Goal: Task Accomplishment & Management: Manage account settings

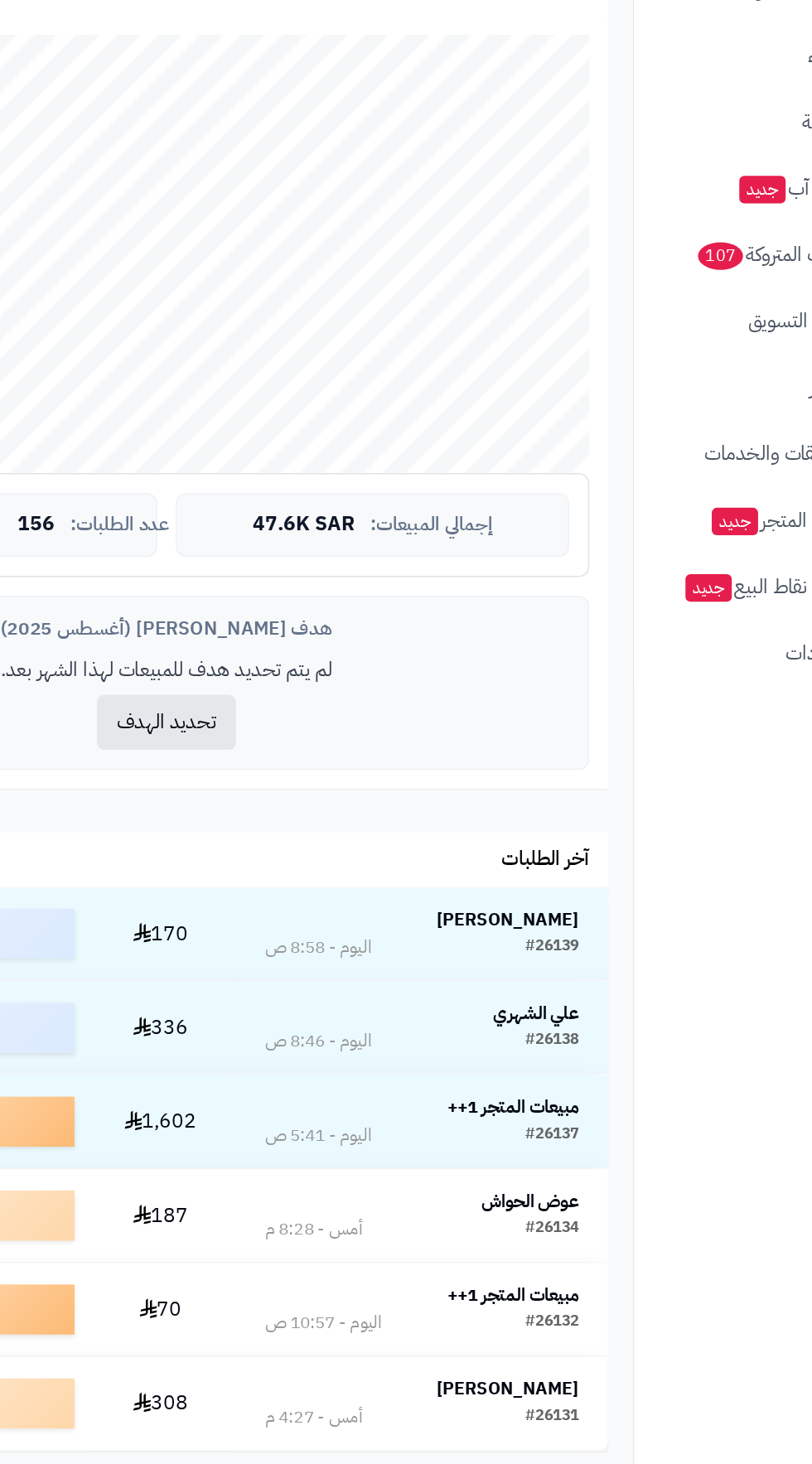
scroll to position [153, 0]
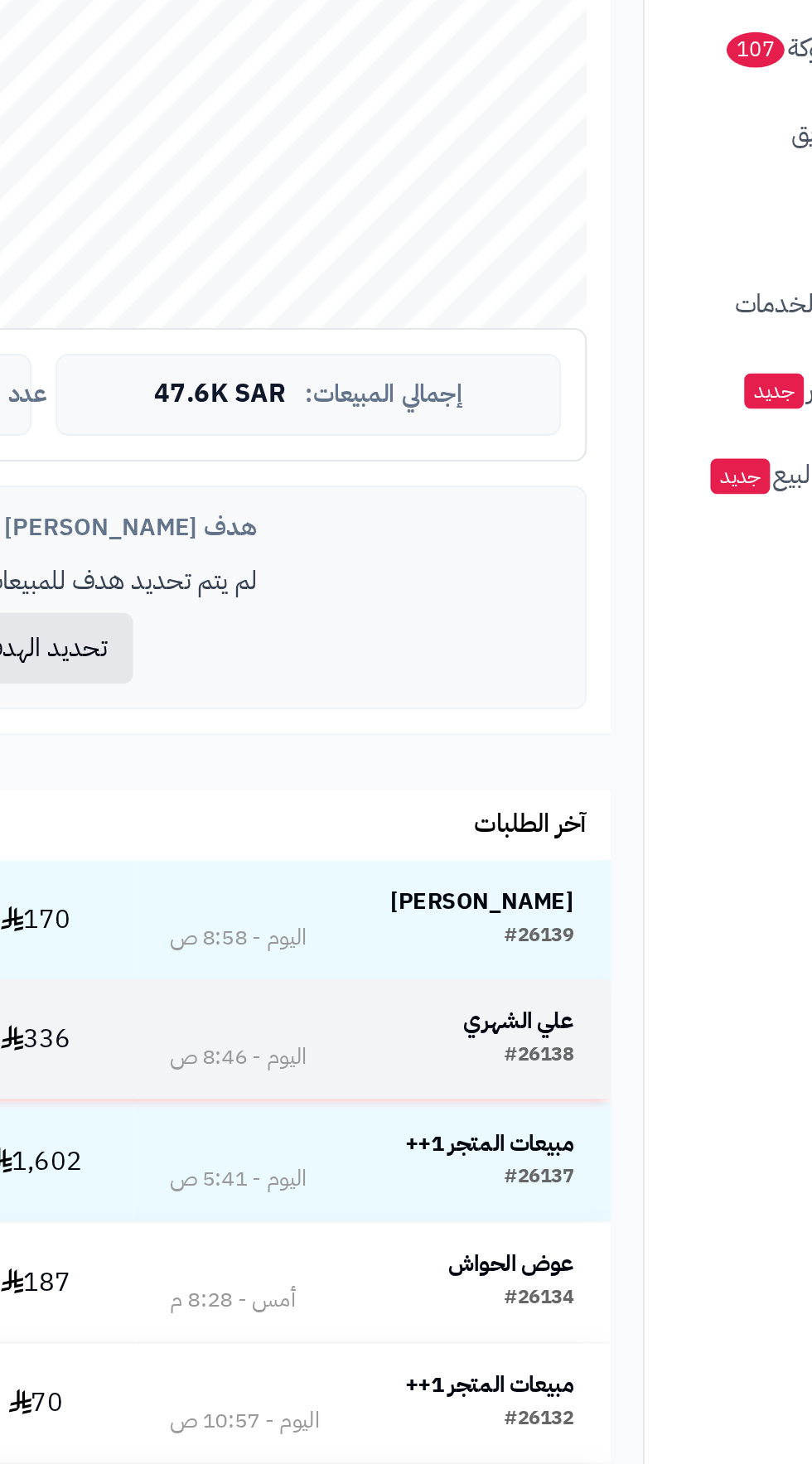
click at [550, 998] on strong "علي الشهري" at bounding box center [553, 999] width 58 height 18
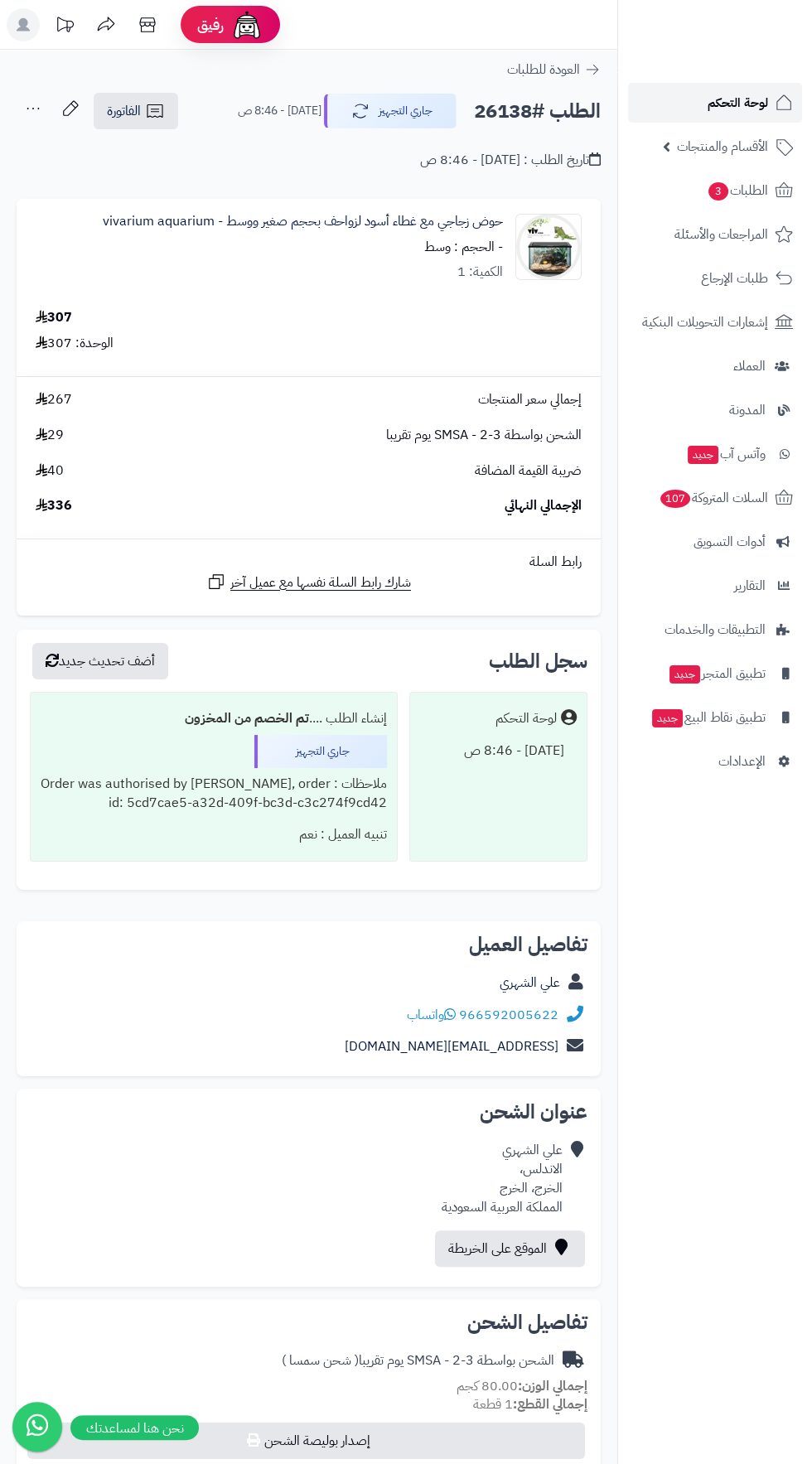
click at [734, 103] on span "لوحة التحكم" at bounding box center [737, 102] width 61 height 23
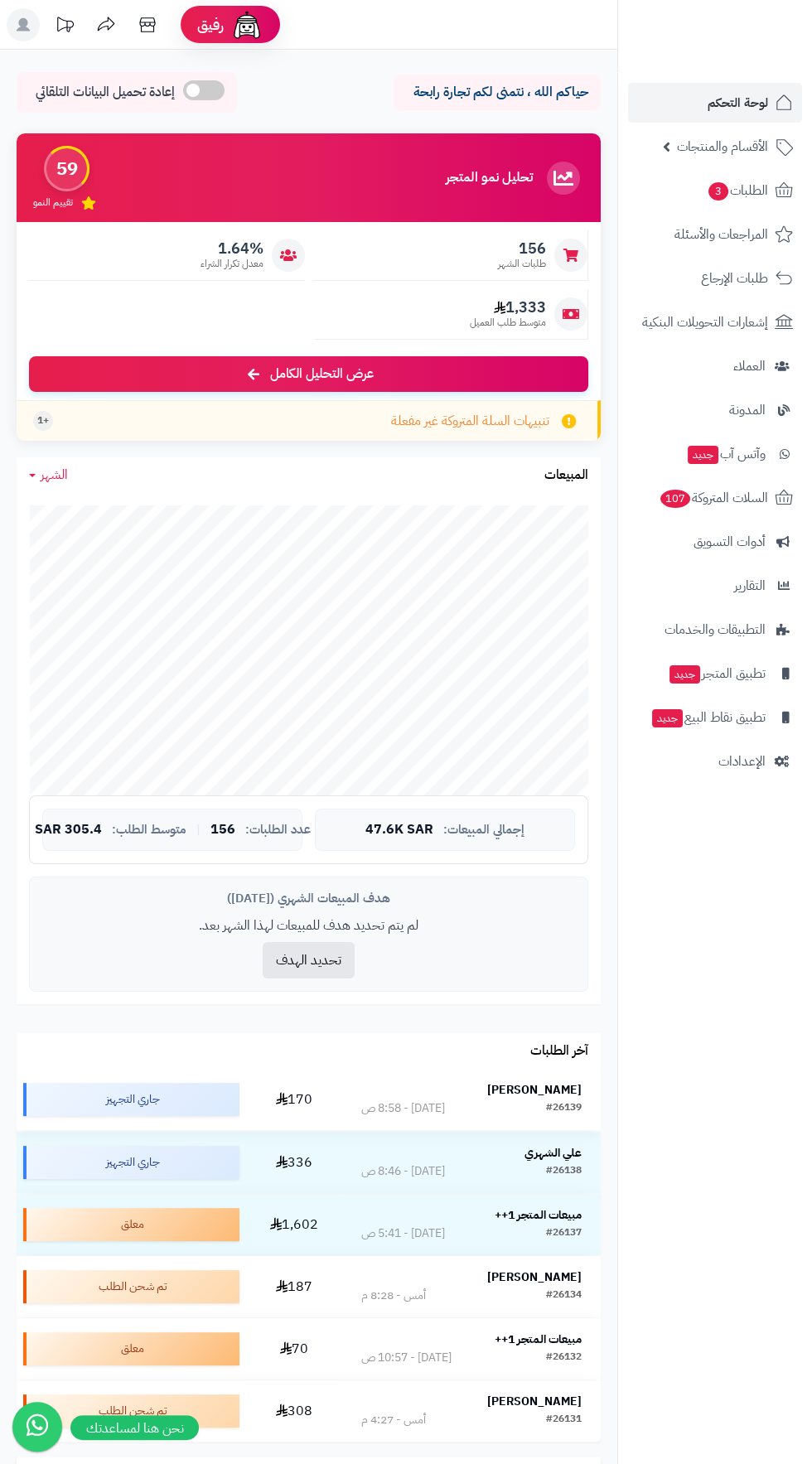
click at [562, 1089] on strong "[PERSON_NAME]" at bounding box center [534, 1091] width 94 height 18
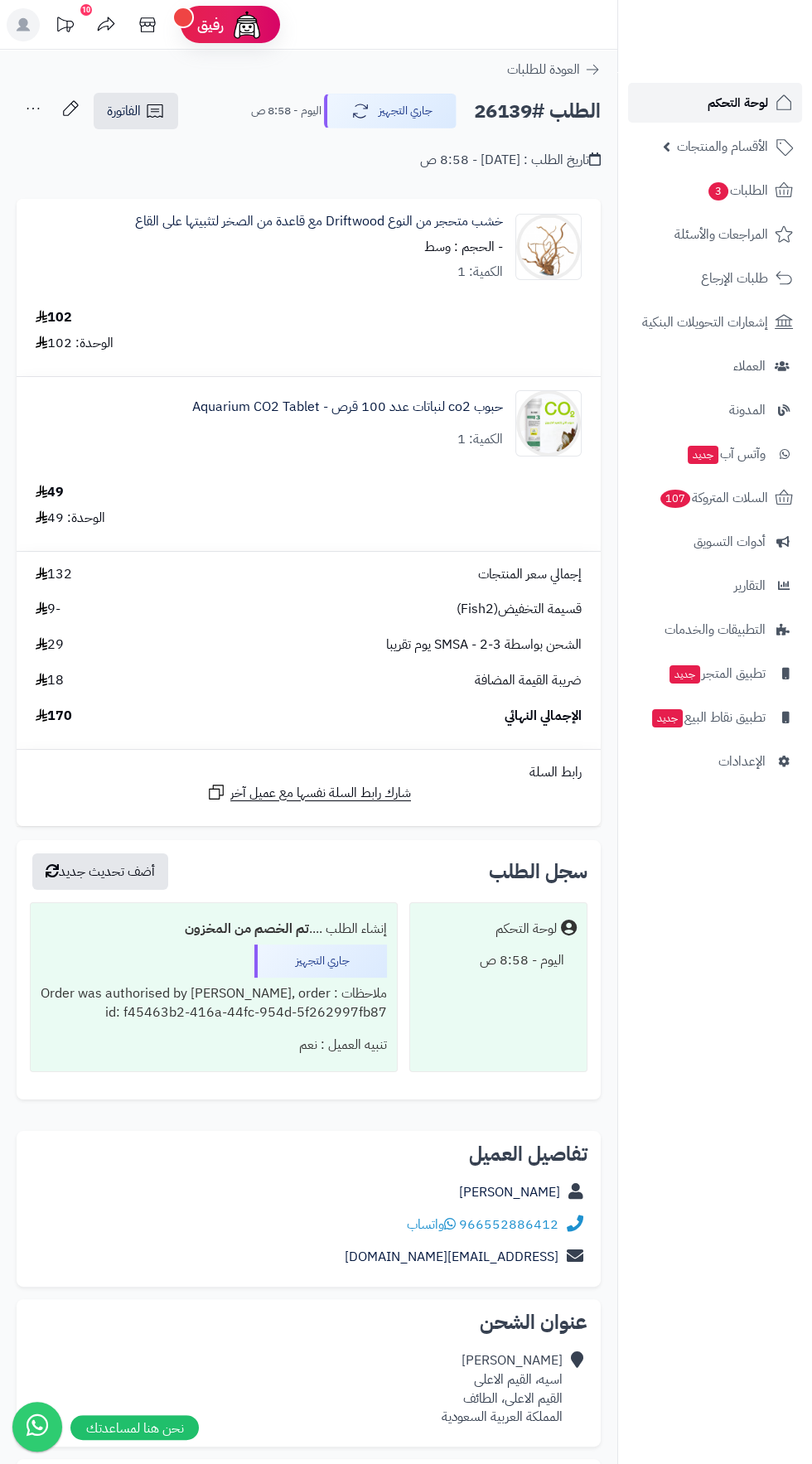
click at [743, 101] on span "لوحة التحكم" at bounding box center [737, 102] width 61 height 23
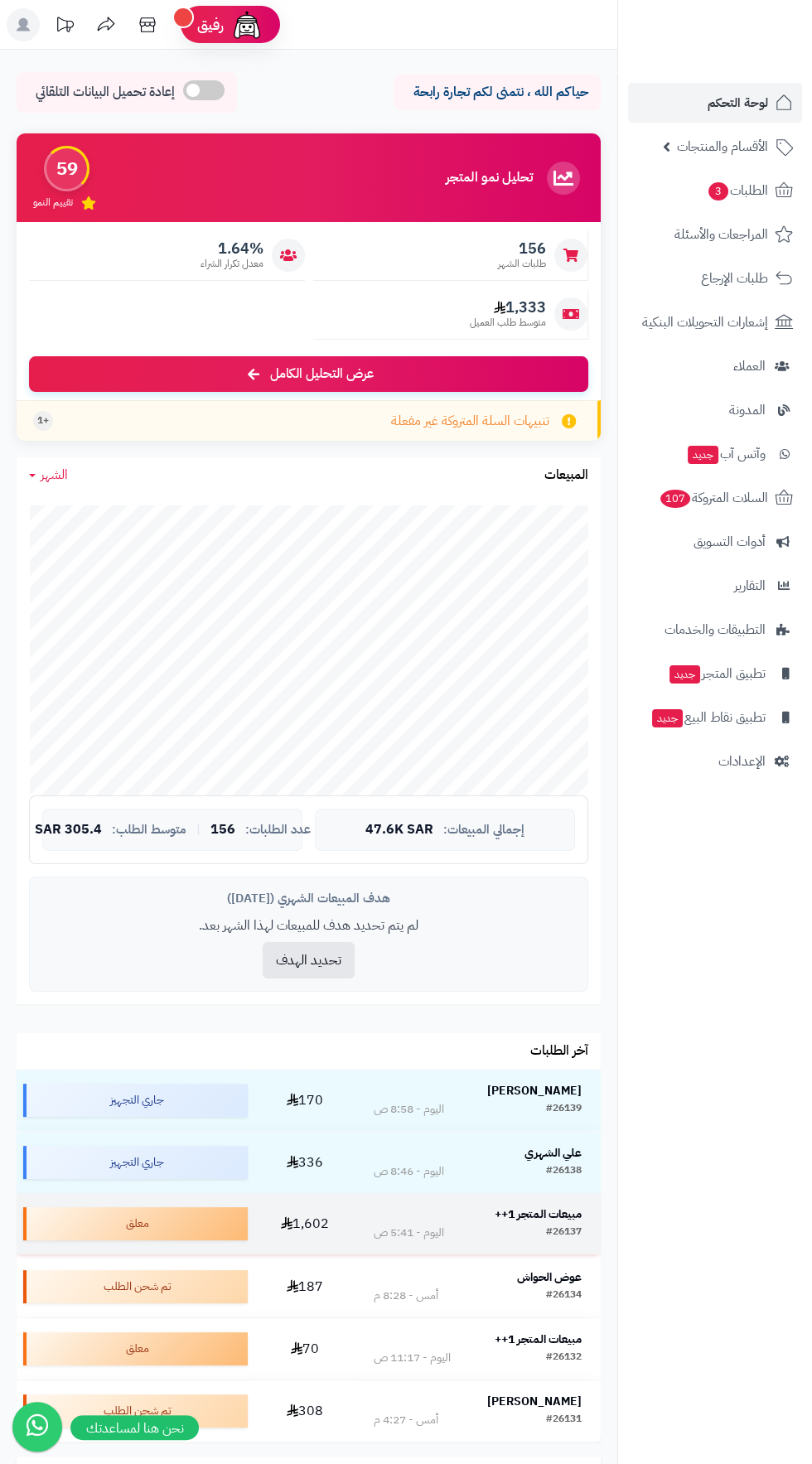
click at [572, 1202] on td "مبيعات المتجر 1++ #26137 اليوم - 5:41 ص" at bounding box center [477, 1224] width 246 height 62
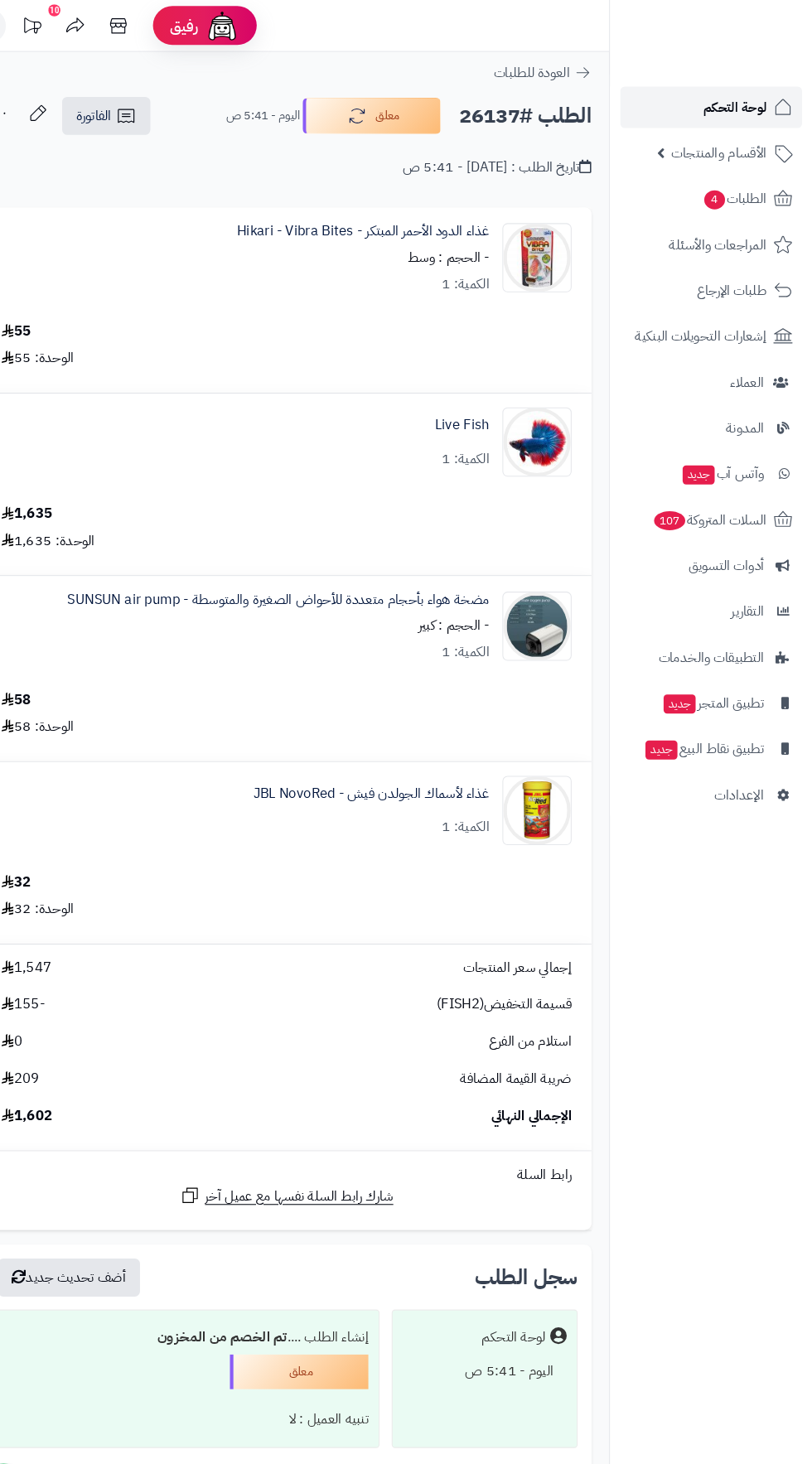
click at [680, 108] on link "لوحة التحكم" at bounding box center [714, 102] width 174 height 40
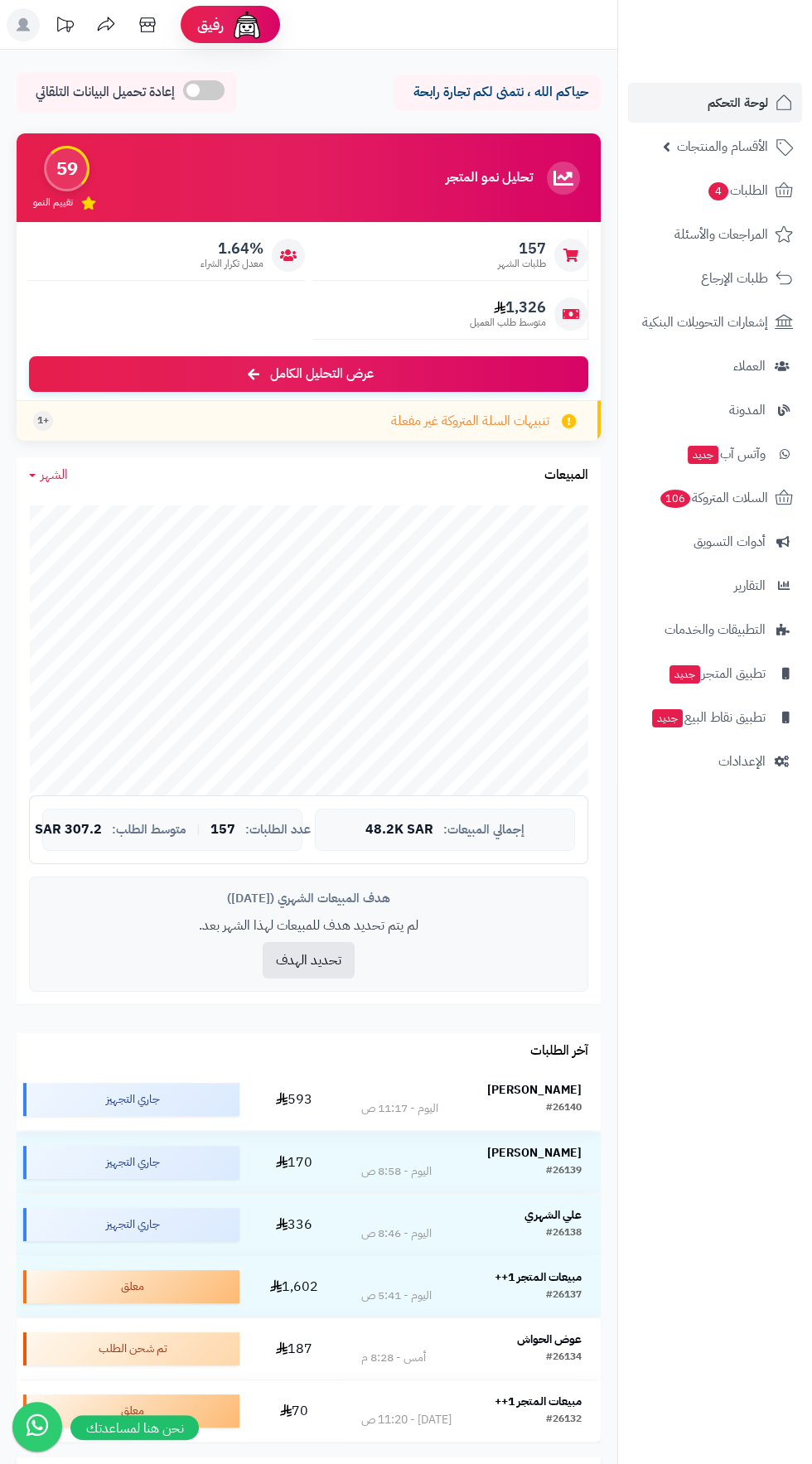
click at [536, 1098] on strong "[PERSON_NAME]" at bounding box center [534, 1091] width 94 height 18
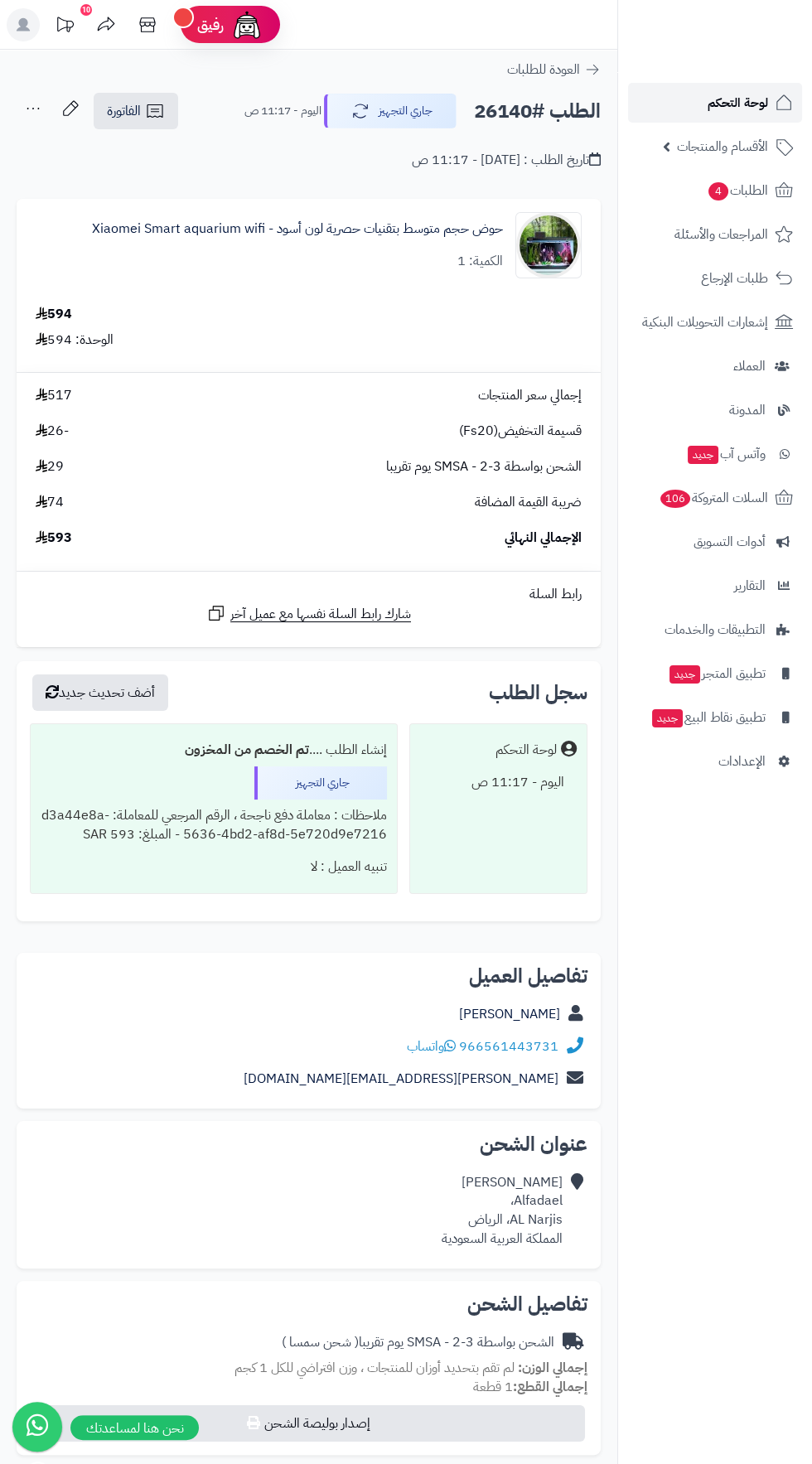
click at [674, 110] on link "لوحة التحكم" at bounding box center [714, 102] width 174 height 40
